Goal: Check status: Check status

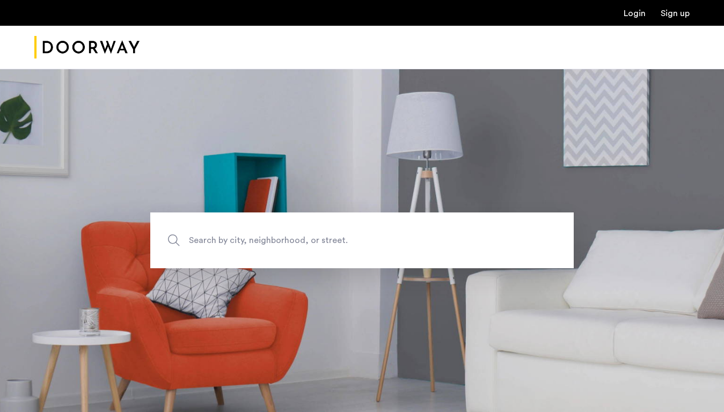
click at [635, 12] on link "Login" at bounding box center [635, 13] width 22 height 9
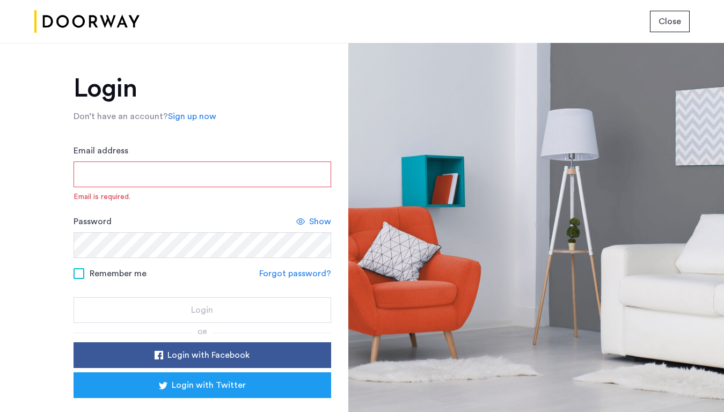
type input "**********"
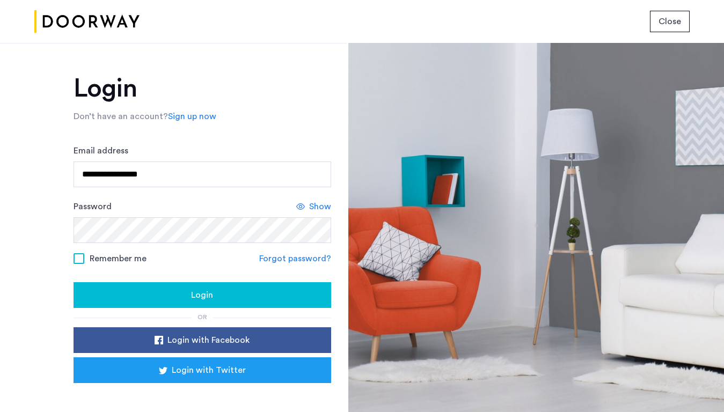
click at [264, 296] on div "Login" at bounding box center [202, 295] width 241 height 13
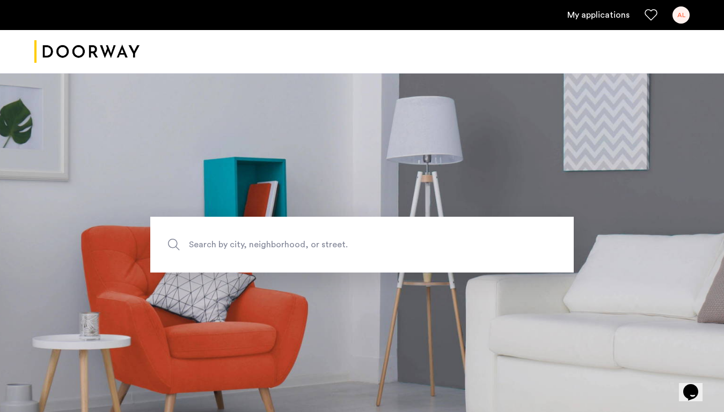
click at [680, 20] on div "AL" at bounding box center [681, 14] width 17 height 17
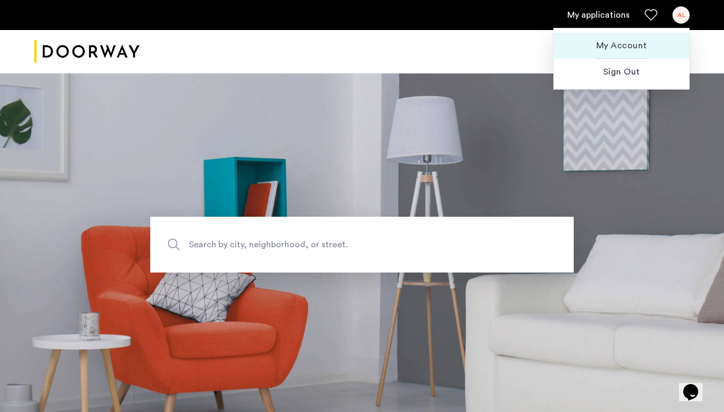
click at [649, 41] on span "My Account" at bounding box center [622, 45] width 118 height 13
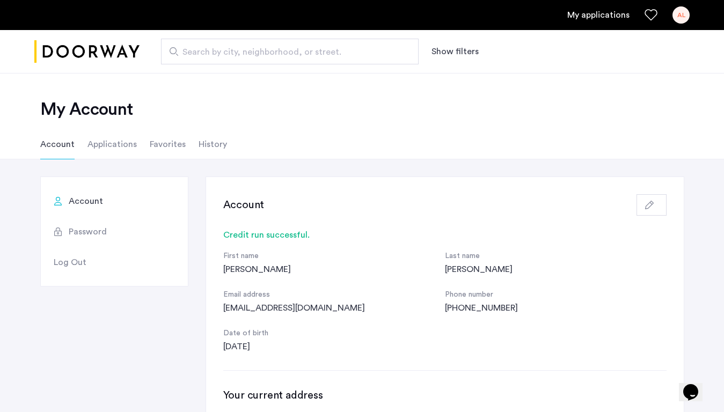
click at [115, 149] on li "Applications" at bounding box center [112, 144] width 49 height 30
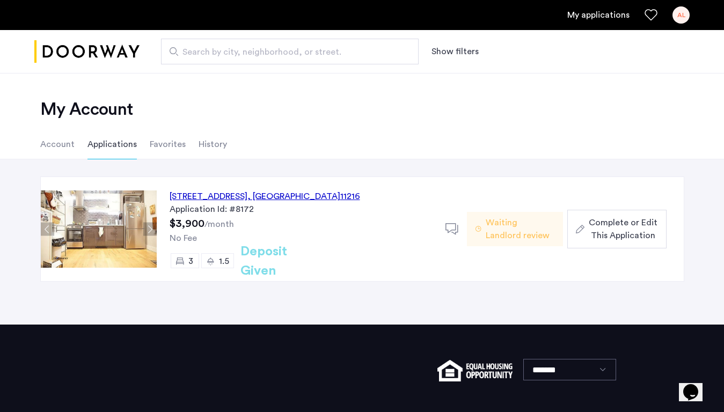
click at [518, 230] on span "Waiting Landlord review" at bounding box center [520, 229] width 69 height 26
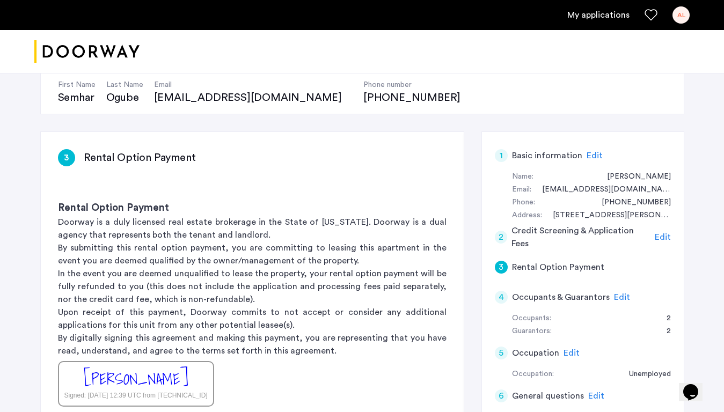
scroll to position [109, 0]
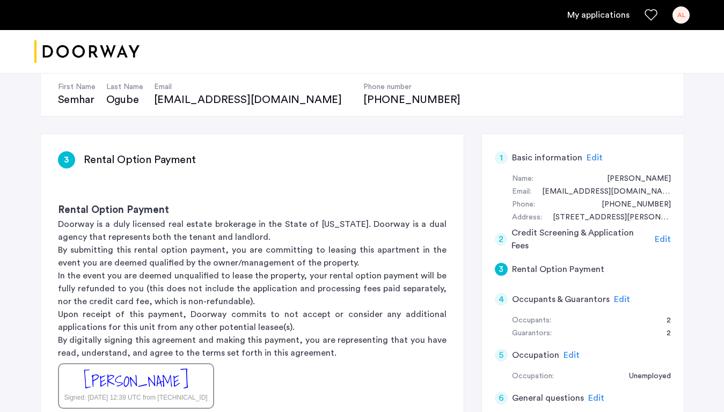
drag, startPoint x: 341, startPoint y: 372, endPoint x: 351, endPoint y: 381, distance: 13.3
click at [351, 381] on div "Rental Option Payment Doorway is a duly licensed real estate brokerage in the S…" at bounding box center [252, 306] width 423 height 241
